Goal: Task Accomplishment & Management: Use online tool/utility

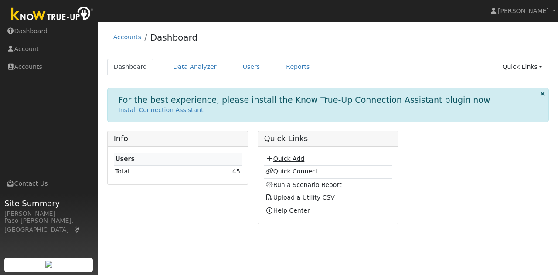
click at [288, 157] on link "Quick Add" at bounding box center [285, 158] width 39 height 7
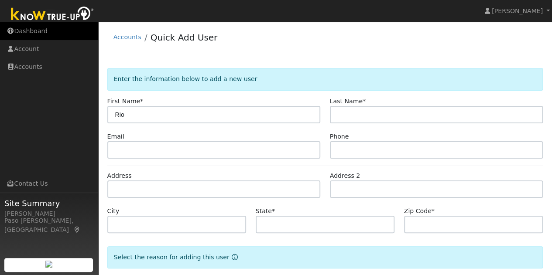
type input "Rio"
click at [35, 34] on link "Dashboard" at bounding box center [49, 31] width 98 height 18
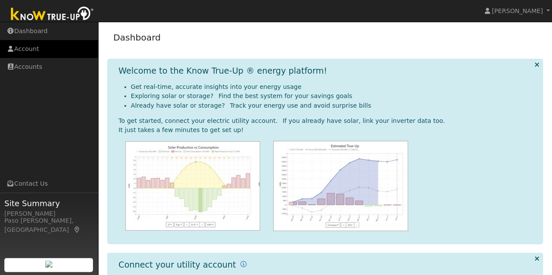
click at [37, 53] on link "Account" at bounding box center [49, 49] width 98 height 18
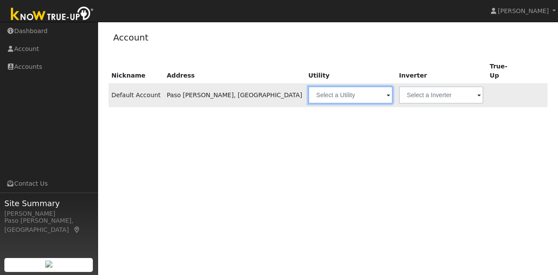
click at [308, 88] on input "text" at bounding box center [350, 94] width 85 height 17
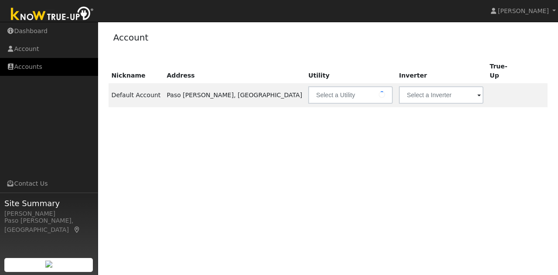
click at [30, 68] on link "Accounts" at bounding box center [49, 67] width 98 height 18
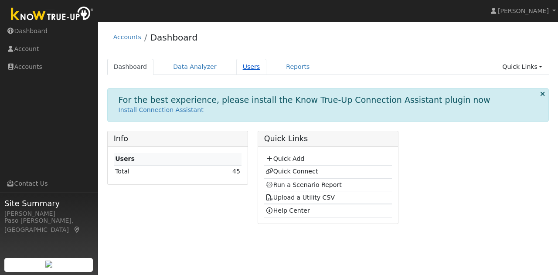
click at [236, 68] on link "Users" at bounding box center [251, 67] width 31 height 16
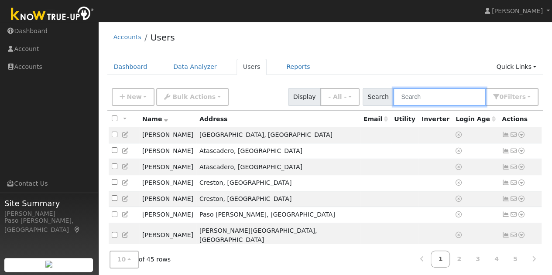
click at [438, 98] on input "text" at bounding box center [439, 97] width 92 height 18
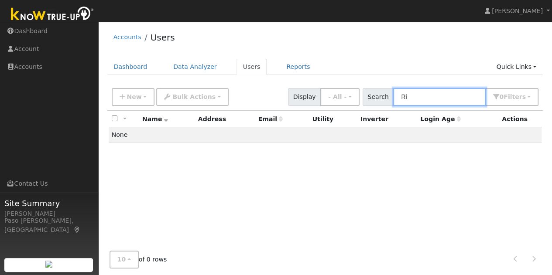
type input "R"
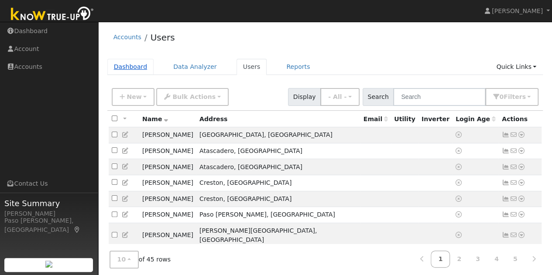
click at [138, 67] on link "Dashboard" at bounding box center [130, 67] width 47 height 16
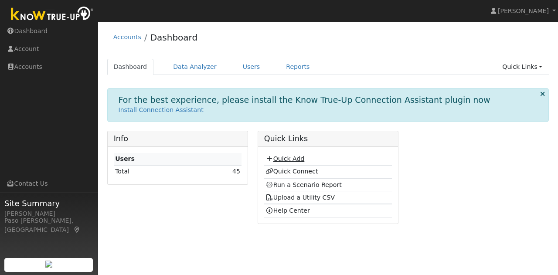
click at [289, 156] on link "Quick Add" at bounding box center [285, 158] width 39 height 7
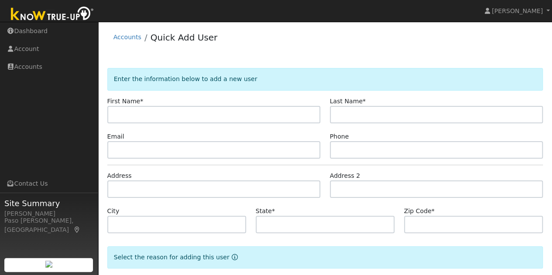
click at [176, 110] on input "text" at bounding box center [213, 114] width 213 height 17
type input "r"
type input "Rio"
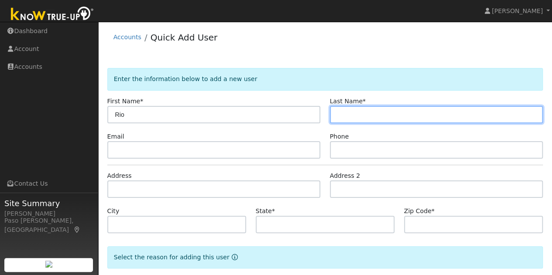
type input "R"
type input "[PERSON_NAME]"
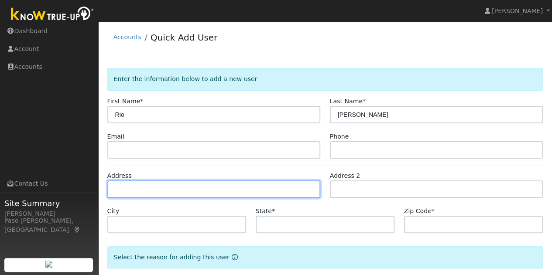
click at [192, 189] on input "text" at bounding box center [213, 189] width 213 height 17
type input "[STREET_ADDRESS]"
type input "Shandon"
type input "CA"
type input "93461"
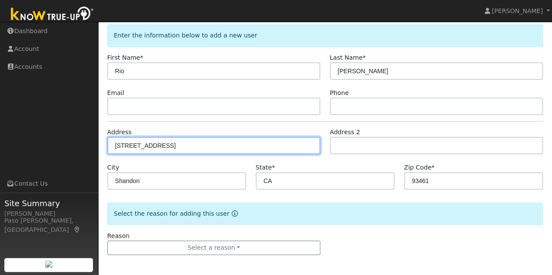
scroll to position [44, 0]
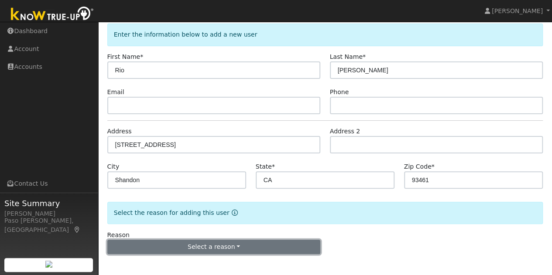
click at [232, 245] on button "Select a reason" at bounding box center [213, 247] width 213 height 15
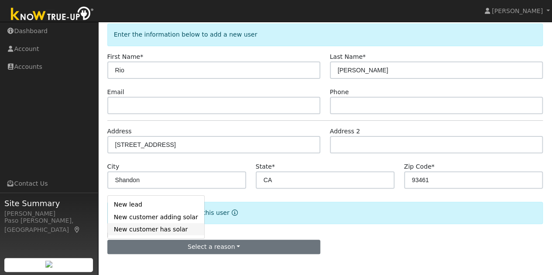
click at [139, 229] on link "New customer has solar" at bounding box center [156, 229] width 96 height 12
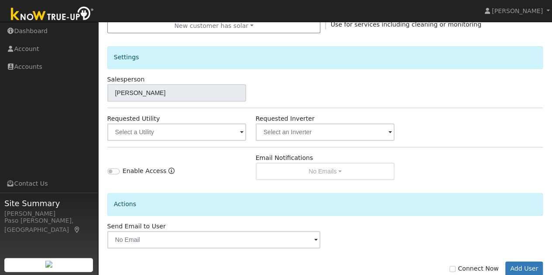
scroll to position [287, 0]
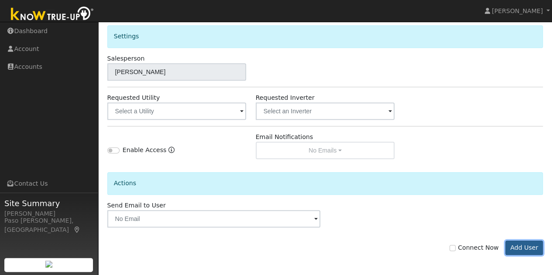
click at [526, 247] on button "Add User" at bounding box center [524, 248] width 38 height 15
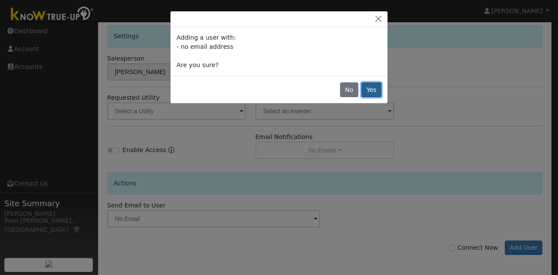
click at [371, 88] on button "Yes" at bounding box center [372, 89] width 20 height 15
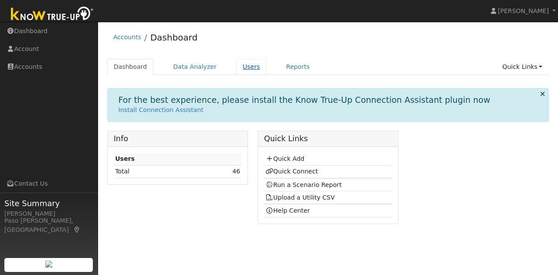
click at [242, 71] on link "Users" at bounding box center [251, 67] width 31 height 16
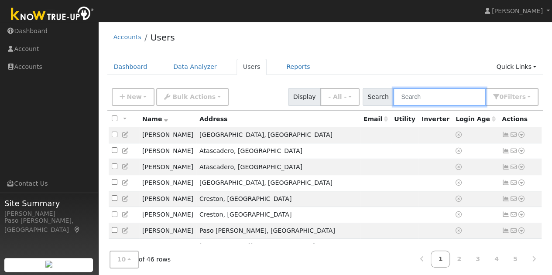
click at [434, 97] on input "text" at bounding box center [439, 97] width 92 height 18
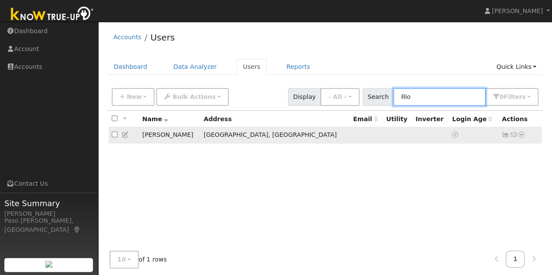
type input "Rio"
click at [113, 135] on input "checkbox" at bounding box center [115, 135] width 6 height 6
checkbox input "true"
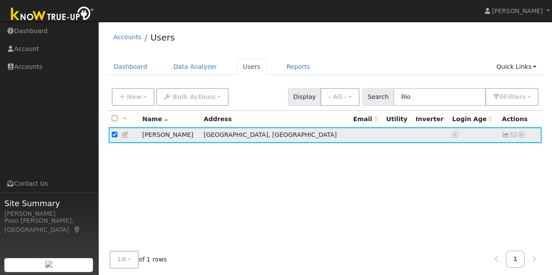
click at [521, 133] on icon at bounding box center [521, 135] width 8 height 6
click at [501, 154] on link "Data Analyzer" at bounding box center [492, 150] width 63 height 12
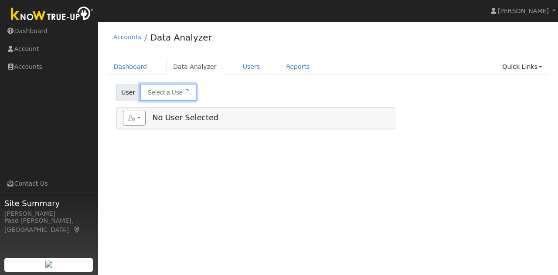
type input "[PERSON_NAME]"
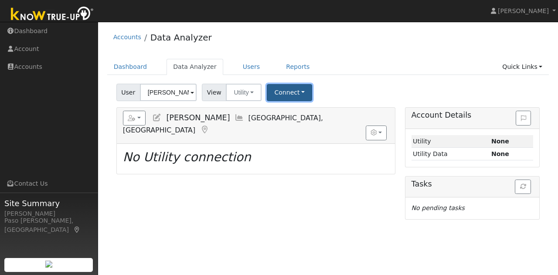
click at [300, 91] on button "Connect" at bounding box center [289, 92] width 45 height 17
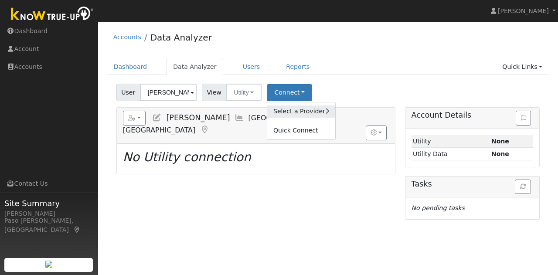
click at [309, 109] on link "Select a Provider" at bounding box center [301, 112] width 68 height 12
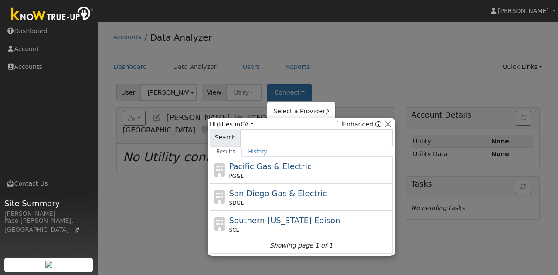
click at [262, 169] on span "Pacific Gas & Electric" at bounding box center [270, 166] width 82 height 9
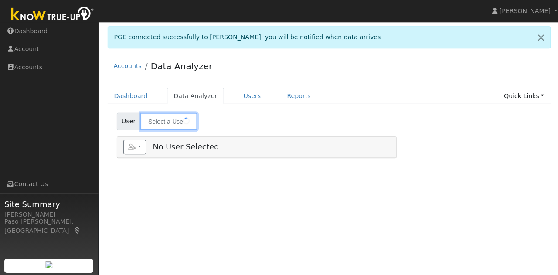
type input "[PERSON_NAME]"
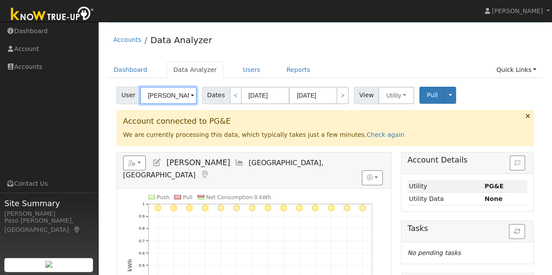
scroll to position [44, 0]
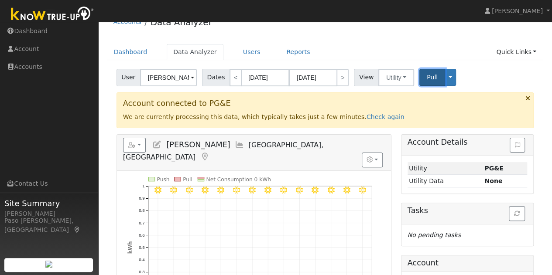
click at [421, 81] on button "Pull" at bounding box center [432, 77] width 26 height 17
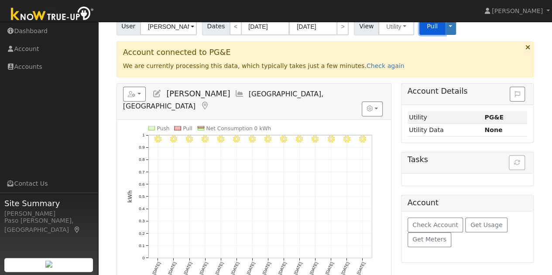
scroll to position [99, 0]
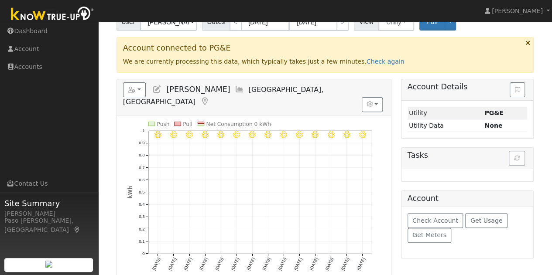
click at [515, 159] on div "Tasks" at bounding box center [467, 158] width 132 height 21
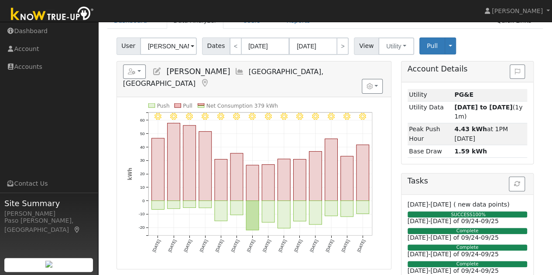
scroll to position [55, 0]
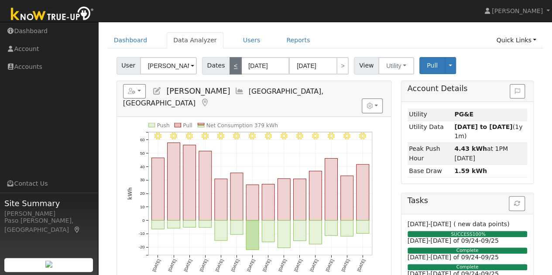
click at [230, 68] on link "<" at bounding box center [235, 65] width 12 height 17
type input "[DATE]"
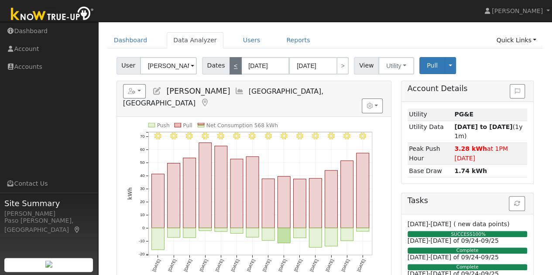
click at [230, 66] on link "<" at bounding box center [235, 65] width 12 height 17
type input "[DATE]"
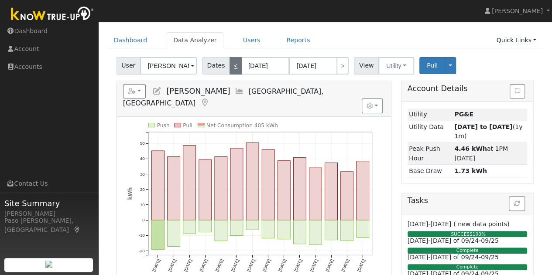
click at [230, 66] on link "<" at bounding box center [235, 65] width 12 height 17
type input "[DATE]"
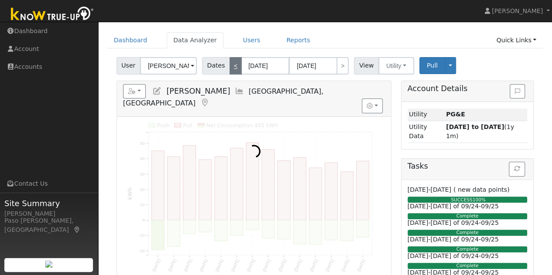
click at [230, 66] on link "<" at bounding box center [235, 65] width 12 height 17
type input "[DATE]"
click at [230, 65] on link "<" at bounding box center [235, 65] width 12 height 17
type input "[DATE]"
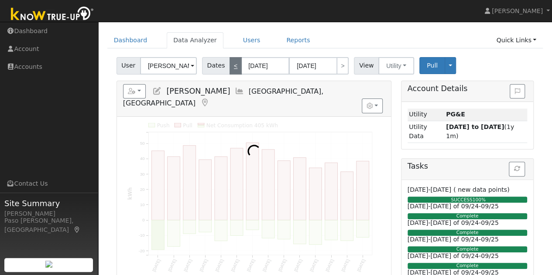
type input "[DATE]"
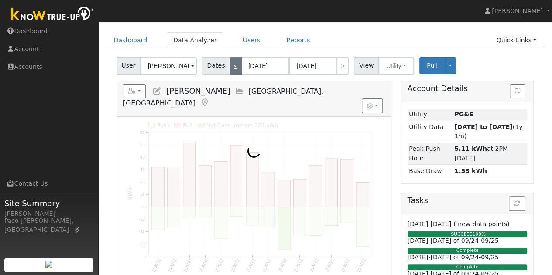
click at [229, 65] on link "<" at bounding box center [235, 65] width 12 height 17
type input "[DATE]"
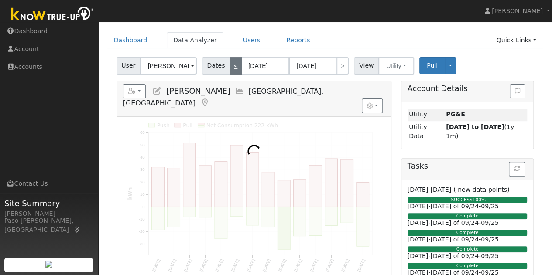
click at [229, 65] on link "<" at bounding box center [235, 65] width 12 height 17
type input "[DATE]"
click at [229, 65] on link "<" at bounding box center [235, 65] width 12 height 17
type input "[DATE]"
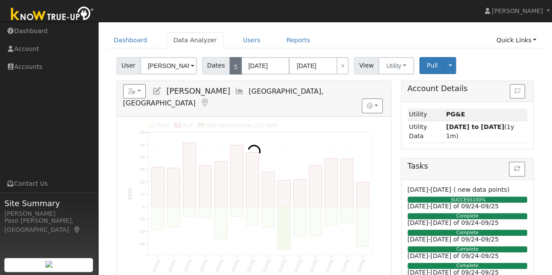
type input "[DATE]"
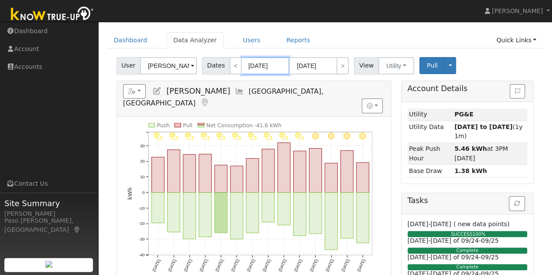
click at [250, 63] on input "[DATE]" at bounding box center [265, 65] width 48 height 17
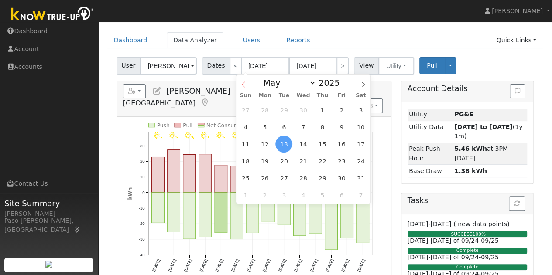
click at [237, 79] on span at bounding box center [243, 82] width 15 height 15
click at [242, 82] on icon at bounding box center [243, 85] width 6 height 6
select select "0"
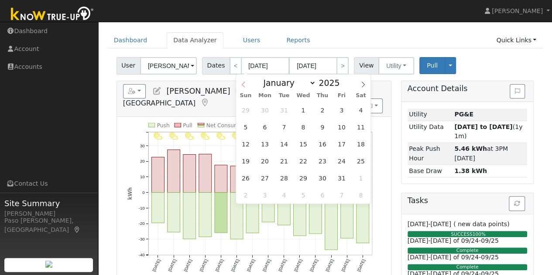
click at [242, 82] on icon at bounding box center [243, 85] width 6 height 6
type input "2024"
click at [242, 82] on icon at bounding box center [243, 85] width 6 height 6
click at [243, 83] on icon at bounding box center [243, 85] width 3 height 6
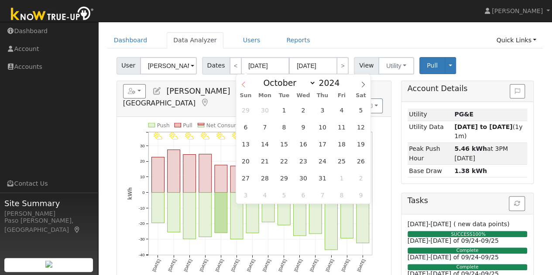
select select "8"
click at [339, 126] on span "13" at bounding box center [341, 127] width 17 height 17
type input "[DATE]"
type input "2024"
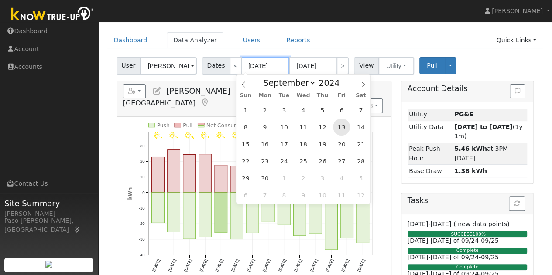
select select "8"
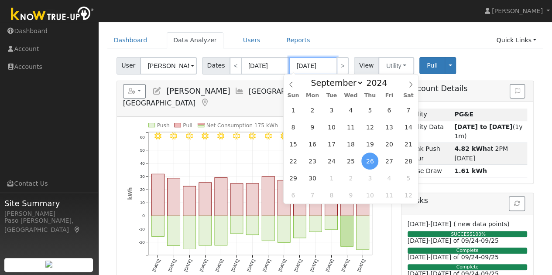
drag, startPoint x: 303, startPoint y: 65, endPoint x: 308, endPoint y: 67, distance: 5.5
click at [308, 67] on input "[DATE]" at bounding box center [313, 65] width 48 height 17
click at [376, 81] on input "2024" at bounding box center [378, 83] width 31 height 10
click at [389, 80] on span at bounding box center [392, 80] width 6 height 5
type input "2025"
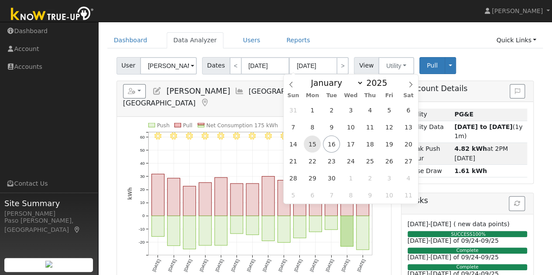
click at [312, 144] on span "15" at bounding box center [312, 144] width 17 height 17
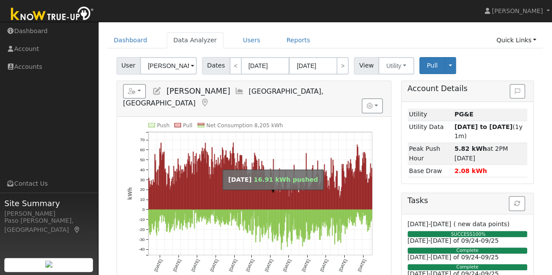
drag, startPoint x: 240, startPoint y: 203, endPoint x: 265, endPoint y: 201, distance: 25.4
click at [265, 202] on g "Push Pull Net Consumption 8,205 kWh [DATE] [DATE] [DATE] [DATE] [DATE] [DATE] […" at bounding box center [250, 198] width 246 height 150
drag, startPoint x: 252, startPoint y: 199, endPoint x: 262, endPoint y: 199, distance: 10.0
click at [262, 199] on g "Push Pull Net Consumption 8,205 kWh [DATE] [DATE] [DATE] [DATE] [DATE] [DATE] […" at bounding box center [250, 198] width 246 height 150
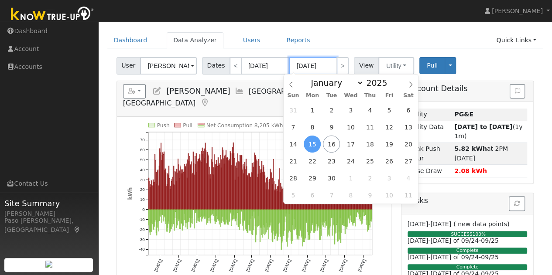
drag, startPoint x: 322, startPoint y: 67, endPoint x: 327, endPoint y: 69, distance: 5.7
click at [327, 69] on input "[DATE]" at bounding box center [313, 65] width 48 height 17
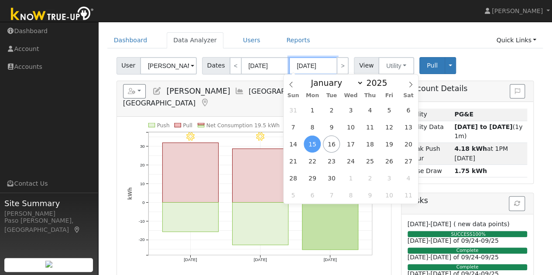
type input "[DATE]"
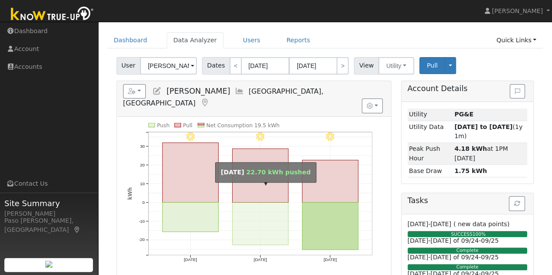
click at [261, 215] on rect "onclick=""" at bounding box center [260, 224] width 56 height 43
type input "[DATE]"
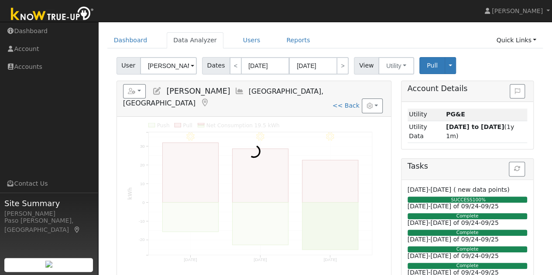
click at [261, 215] on div at bounding box center [254, 203] width 274 height 172
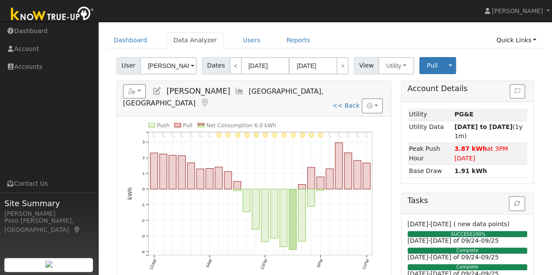
click at [258, 21] on nav "[PERSON_NAME] [PERSON_NAME] Profile Help Center Terms Of Service See What's New…" at bounding box center [276, 11] width 552 height 22
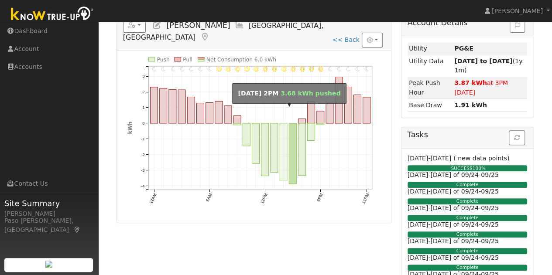
scroll to position [108, 0]
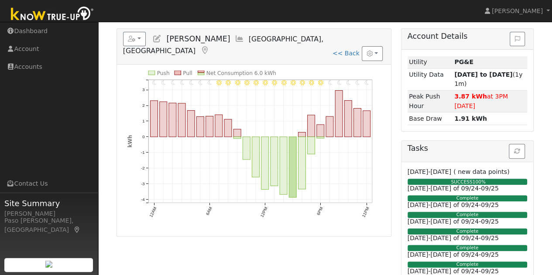
click at [351, 32] on h5 "Reports Scenario Health Check Energy Audit Account Timeline User Audit Trail In…" at bounding box center [254, 44] width 262 height 24
click at [349, 50] on link "<< Back" at bounding box center [345, 53] width 27 height 7
type input "[DATE]"
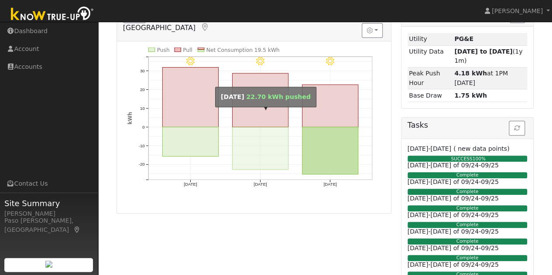
scroll to position [87, 0]
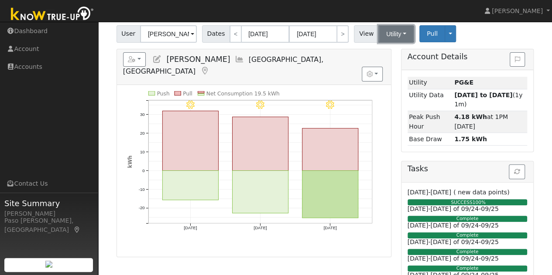
click at [396, 30] on button "Utility" at bounding box center [396, 33] width 36 height 17
click at [394, 61] on link "Solar" at bounding box center [406, 65] width 61 height 12
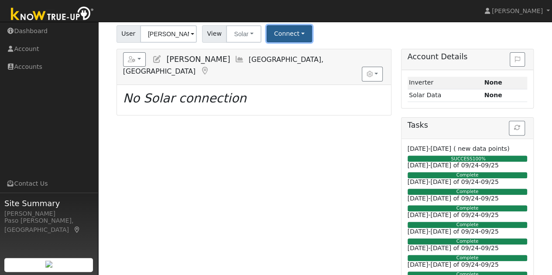
click at [289, 38] on button "Connect" at bounding box center [289, 33] width 45 height 17
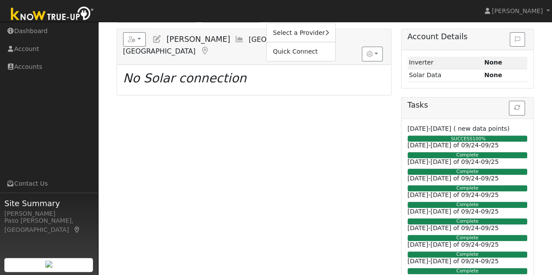
scroll to position [108, 0]
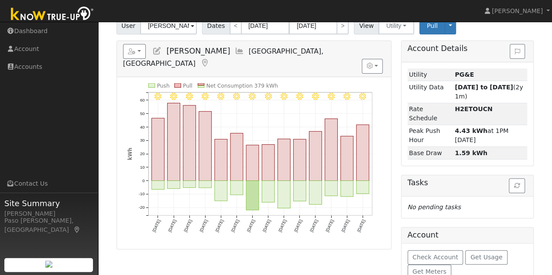
scroll to position [79, 0]
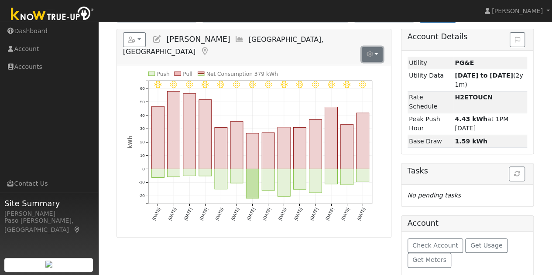
click at [375, 47] on button "button" at bounding box center [372, 54] width 21 height 15
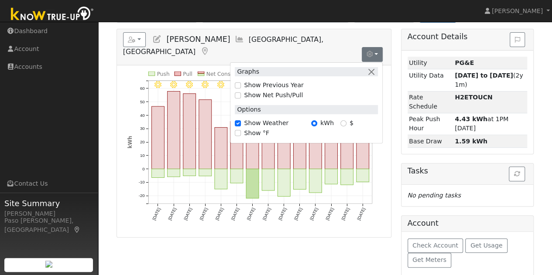
click at [281, 253] on div "Reports Scenario Health Check Energy Audit Account Timeline User Audit Trail In…" at bounding box center [254, 156] width 284 height 255
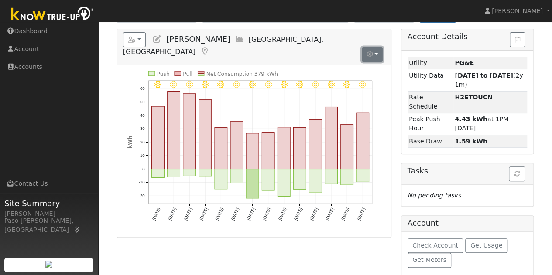
click at [379, 47] on button "button" at bounding box center [372, 54] width 21 height 15
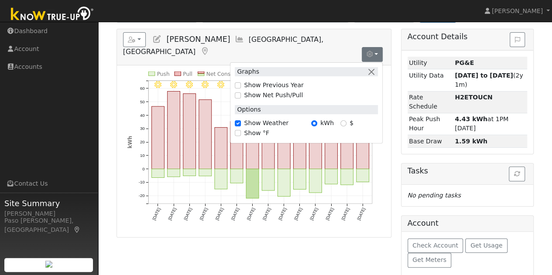
click at [270, 91] on label "Show Net Push/Pull" at bounding box center [273, 95] width 59 height 9
click at [241, 92] on input "Show Net Push/Pull" at bounding box center [238, 95] width 6 height 6
checkbox input "true"
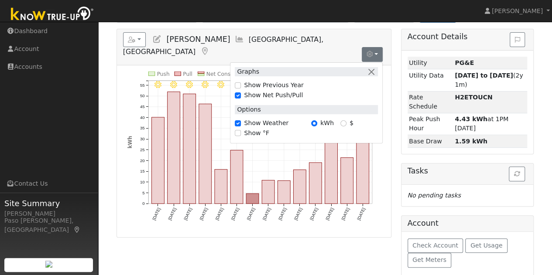
click at [256, 249] on div "Reports Scenario Health Check Energy Audit Account Timeline User Audit Trail In…" at bounding box center [254, 156] width 284 height 255
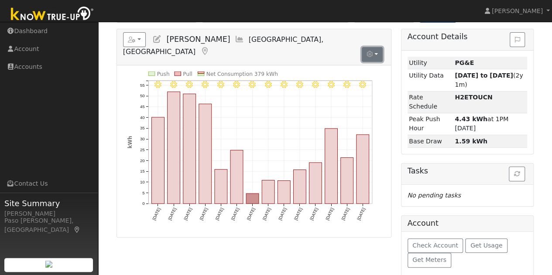
click at [376, 47] on button "button" at bounding box center [372, 54] width 21 height 15
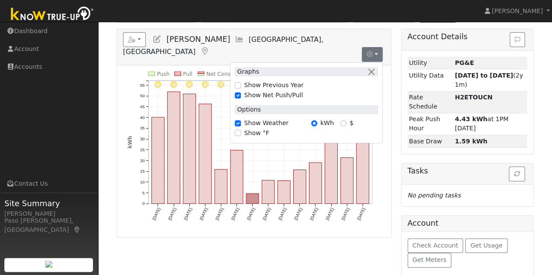
drag, startPoint x: 192, startPoint y: 226, endPoint x: 196, endPoint y: 232, distance: 6.9
click at [195, 229] on div "Reports Scenario Health Check Energy Audit Account Timeline User Audit Trail In…" at bounding box center [254, 156] width 284 height 255
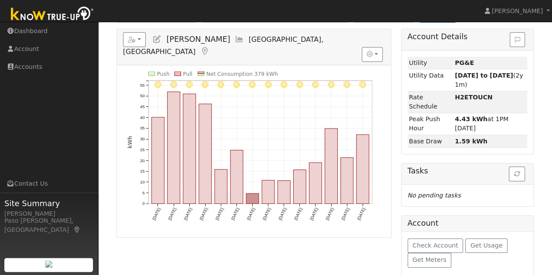
click at [123, 79] on div "9/15 - Clear 9/14 - Clear 9/13 - Clear 9/12 - Clear 9/11 - Clear 9/10 - Clear 9…" at bounding box center [254, 152] width 262 height 160
click at [335, 33] on h5 "Reports Scenario Health Check Energy Audit Account Timeline User Audit Trail In…" at bounding box center [254, 44] width 262 height 24
